Goal: Task Accomplishment & Management: Manage account settings

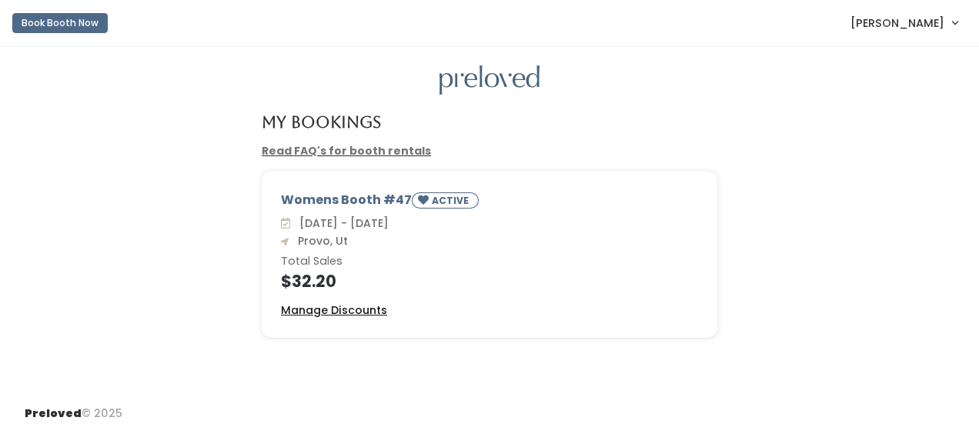
click at [331, 312] on u "Manage Discounts" at bounding box center [334, 310] width 106 height 15
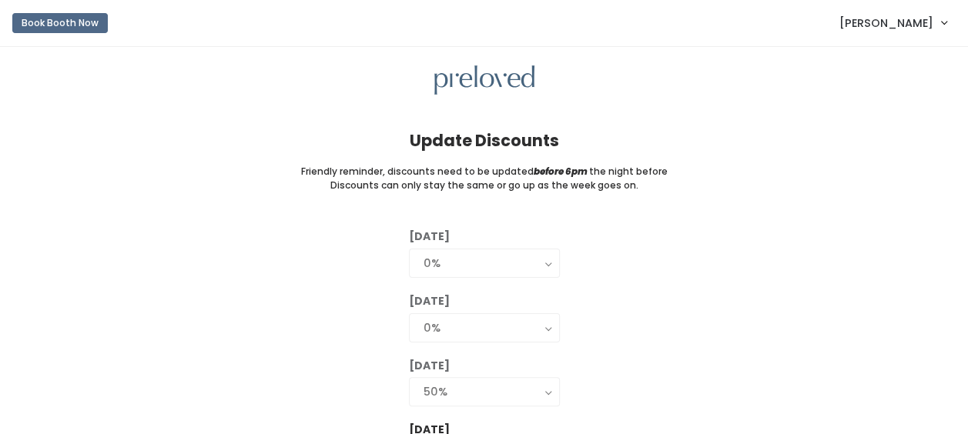
scroll to position [149, 0]
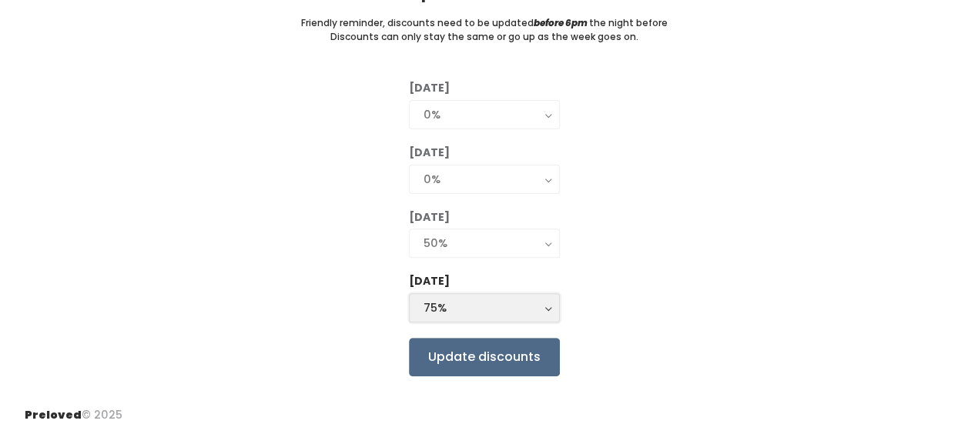
click at [456, 306] on div "75%" at bounding box center [485, 308] width 122 height 17
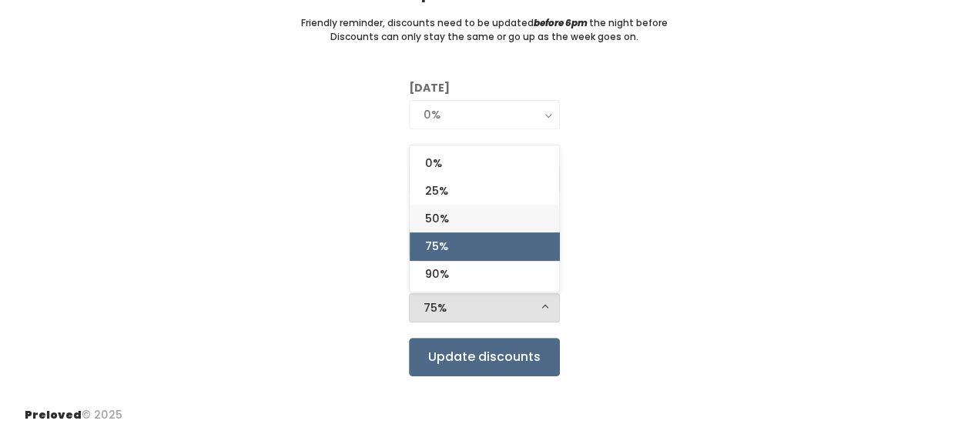
click at [448, 225] on span "50%" at bounding box center [437, 218] width 24 height 17
select select "50%"
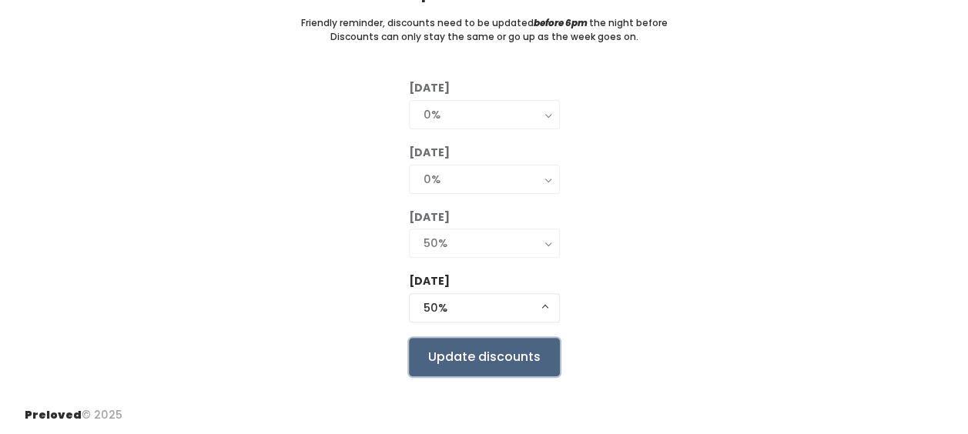
click at [462, 360] on input "Update discounts" at bounding box center [484, 357] width 151 height 39
